Goal: Browse casually

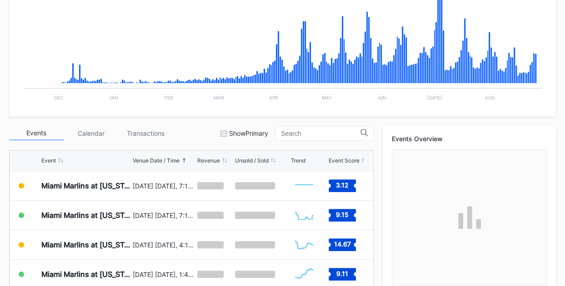
scroll to position [208, 0]
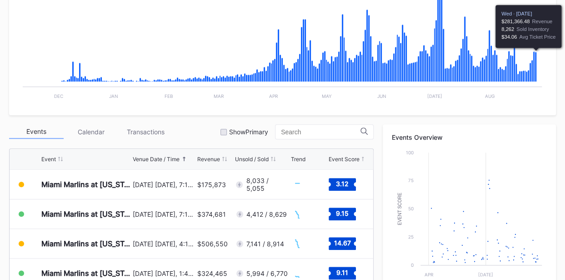
click at [535, 62] on icon "Chart title" at bounding box center [536, 67] width 2 height 30
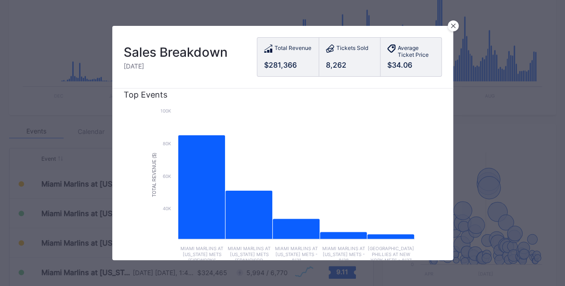
scroll to position [0, 0]
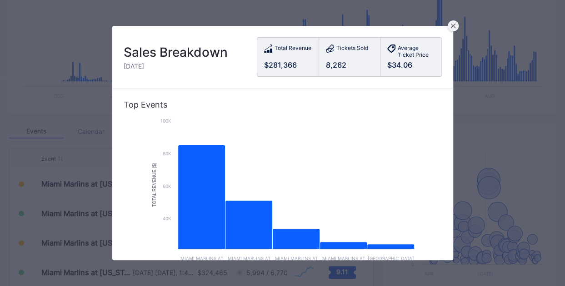
click at [453, 28] on icon at bounding box center [453, 26] width 5 height 5
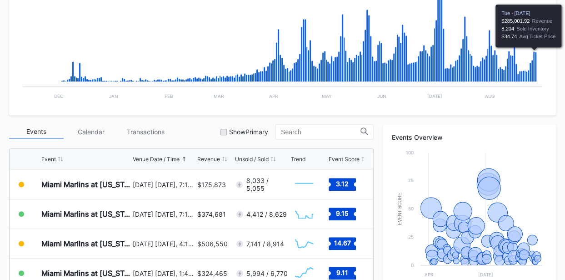
click at [534, 58] on icon "Chart title" at bounding box center [534, 66] width 2 height 30
click at [534, 55] on icon "Chart title" at bounding box center [534, 66] width 2 height 30
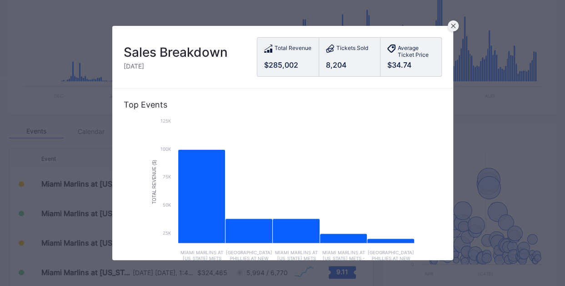
click at [453, 27] on icon at bounding box center [452, 26] width 5 height 5
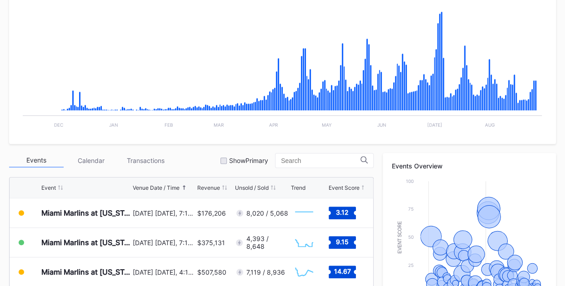
scroll to position [185, 0]
